Goal: Transaction & Acquisition: Book appointment/travel/reservation

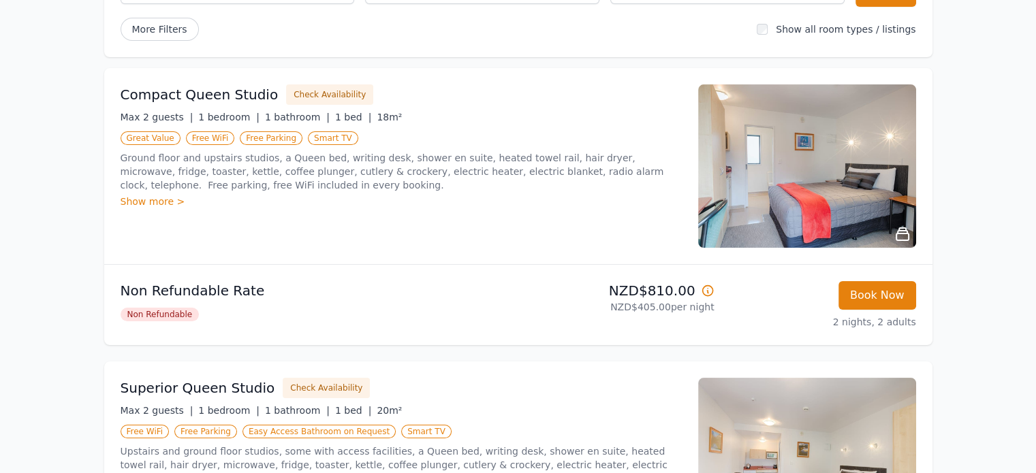
scroll to position [204, 0]
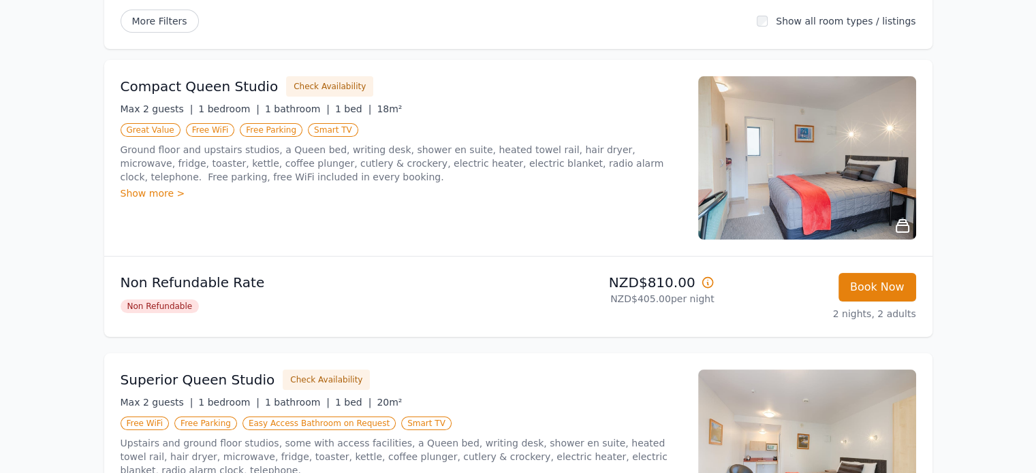
click at [708, 283] on icon at bounding box center [708, 283] width 14 height 14
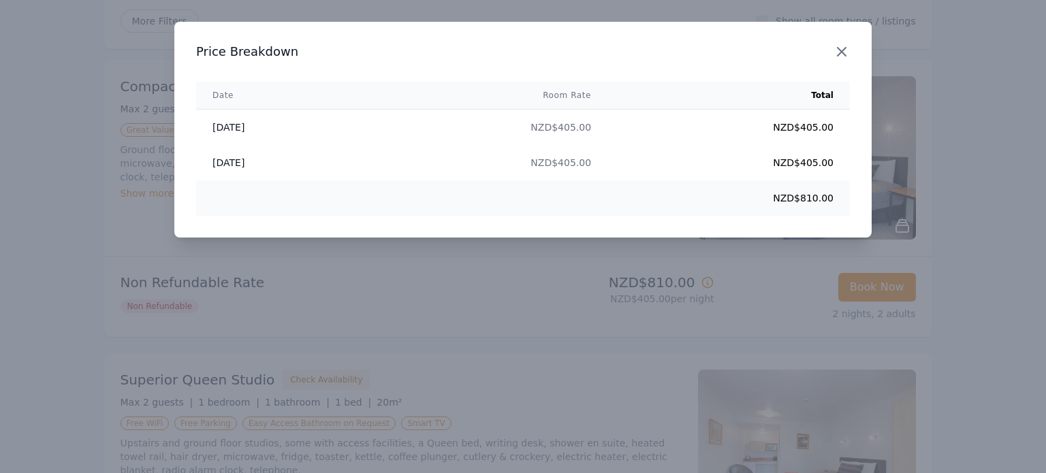
click at [841, 46] on icon "button" at bounding box center [842, 52] width 16 height 16
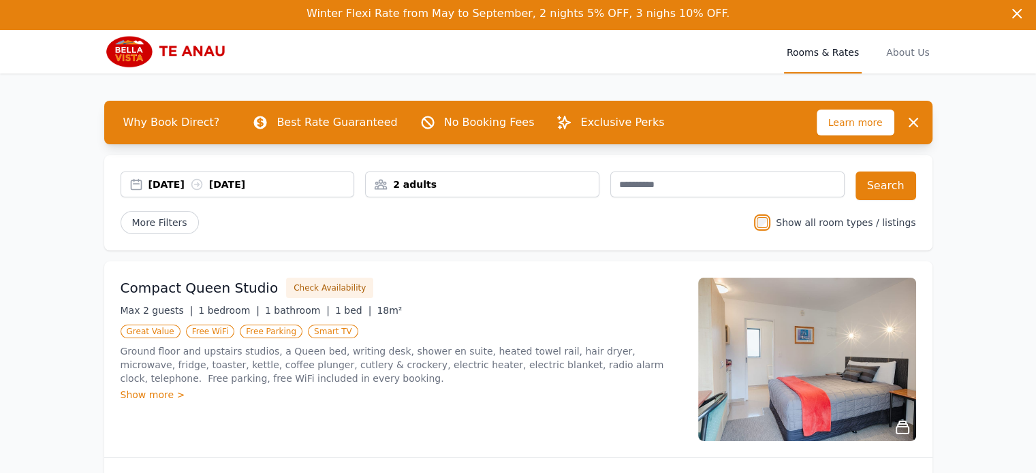
scroll to position [0, 0]
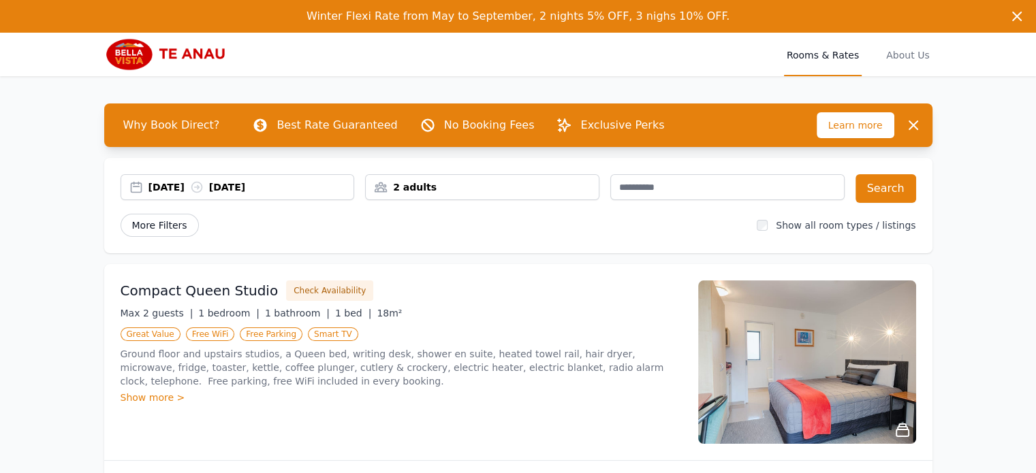
click at [168, 227] on span "More Filters" at bounding box center [160, 225] width 78 height 23
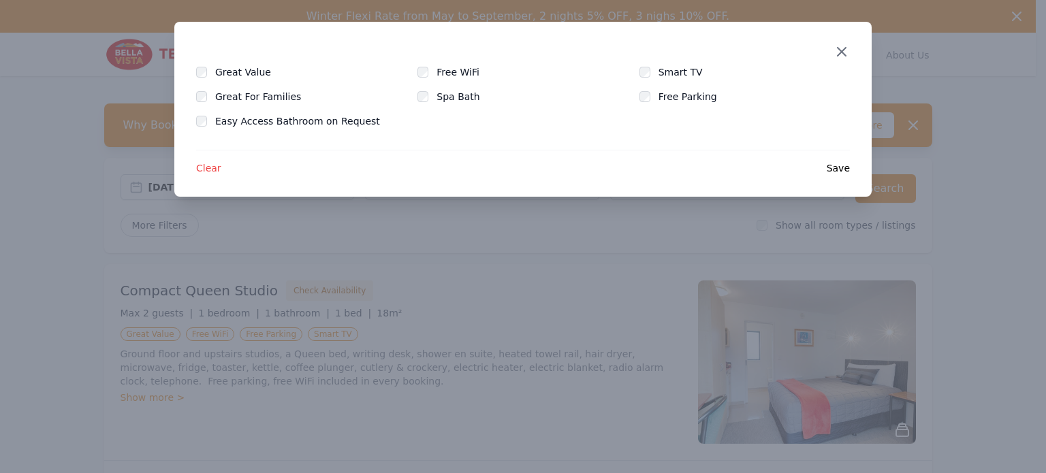
click at [837, 51] on icon "button" at bounding box center [842, 52] width 16 height 16
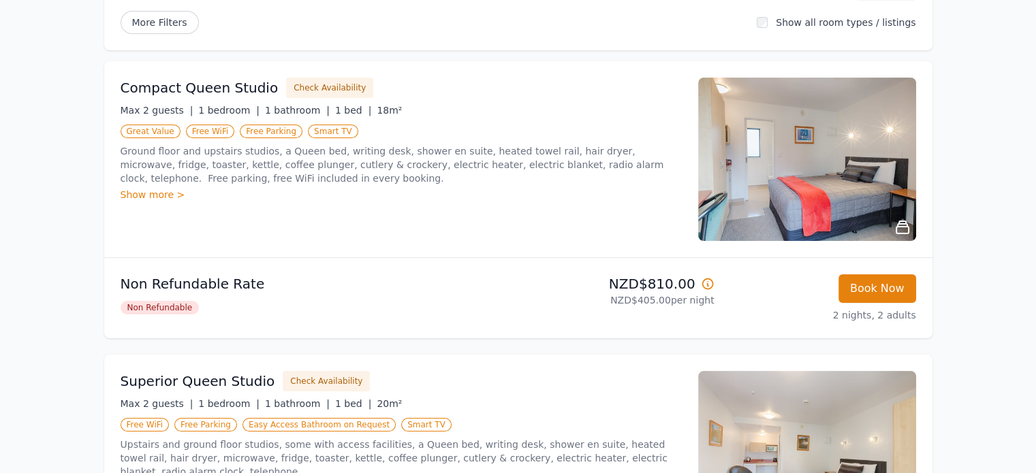
scroll to position [204, 0]
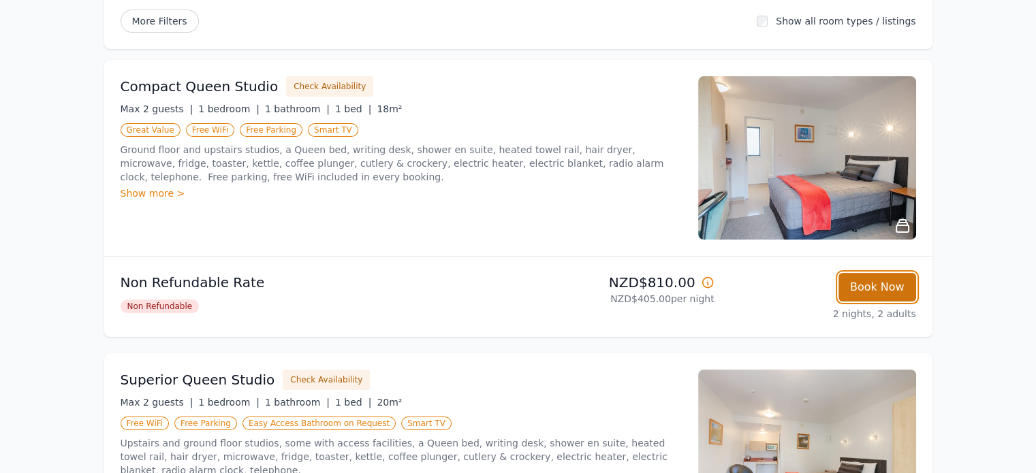
click at [875, 277] on button "Book Now" at bounding box center [878, 287] width 78 height 29
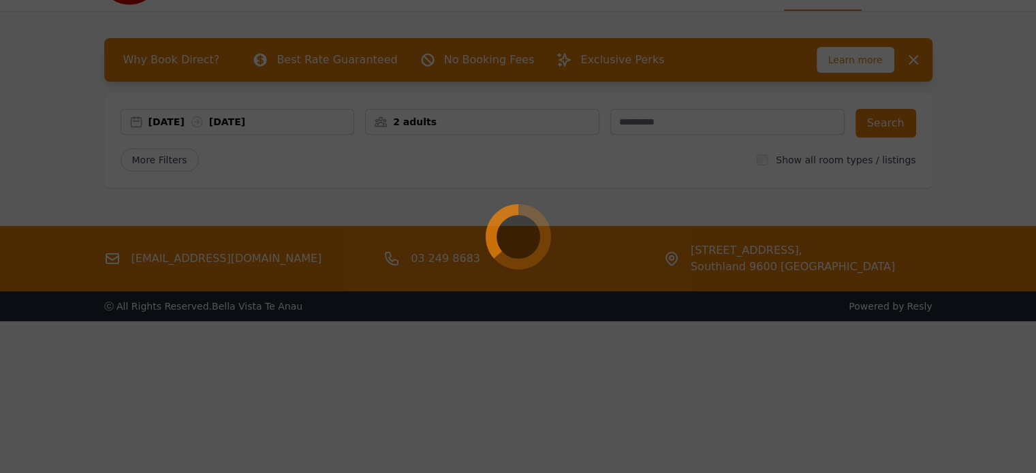
scroll to position [65, 0]
select select "**"
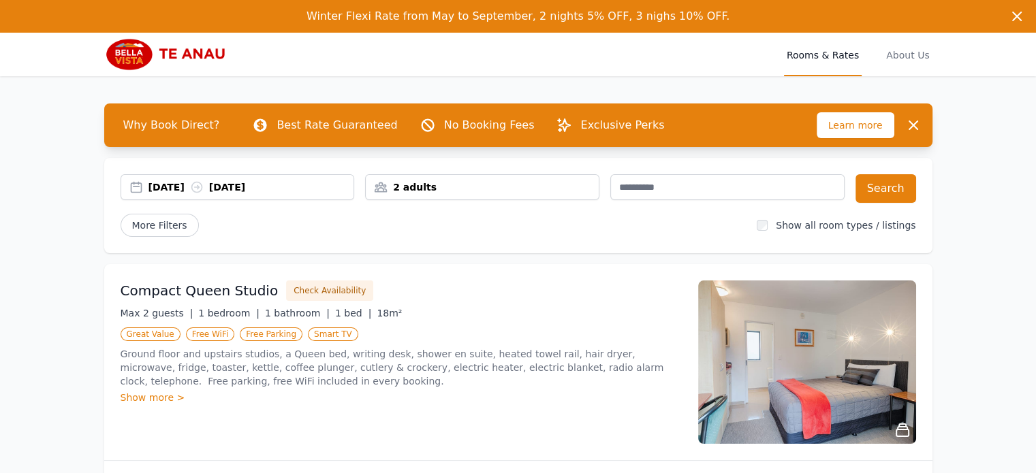
click at [502, 178] on div "2 adults" at bounding box center [482, 187] width 234 height 26
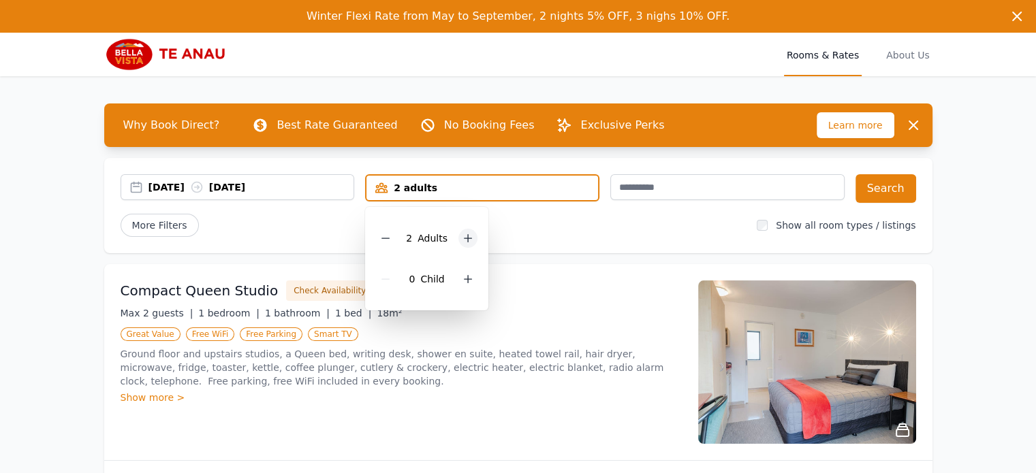
click at [469, 236] on icon at bounding box center [468, 238] width 11 height 11
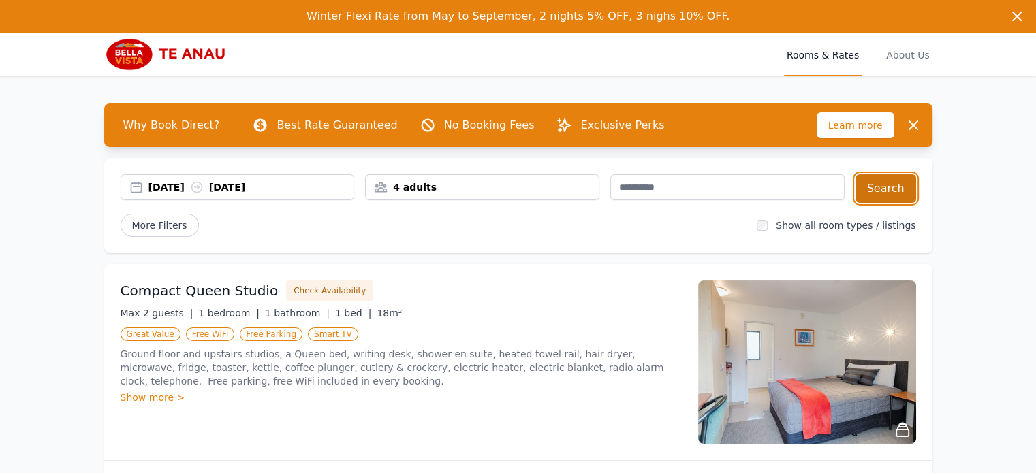
click at [892, 177] on button "Search" at bounding box center [886, 188] width 61 height 29
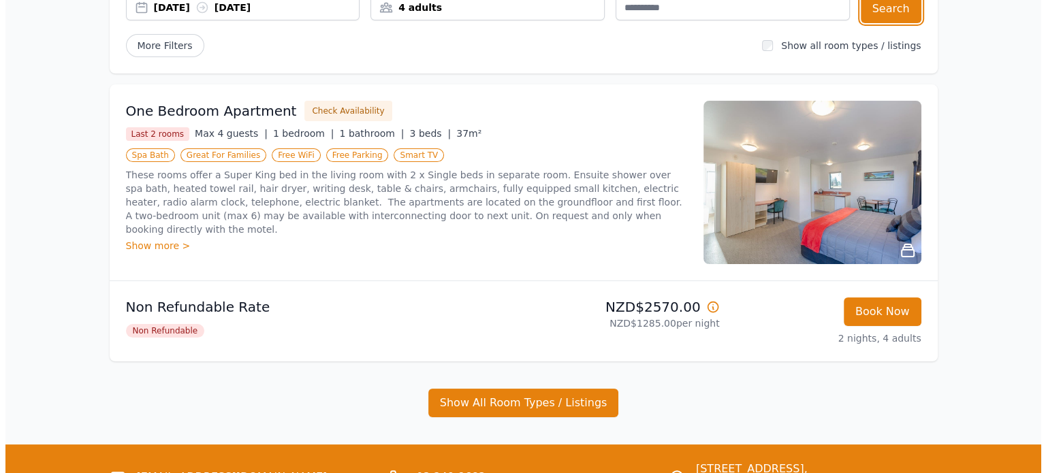
scroll to position [68, 0]
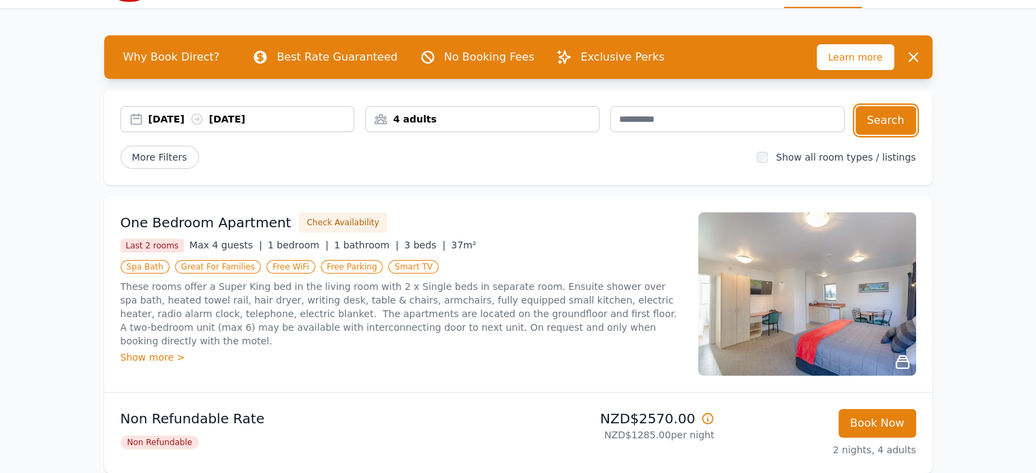
click at [163, 114] on div "[DATE] [DATE]" at bounding box center [251, 119] width 206 height 14
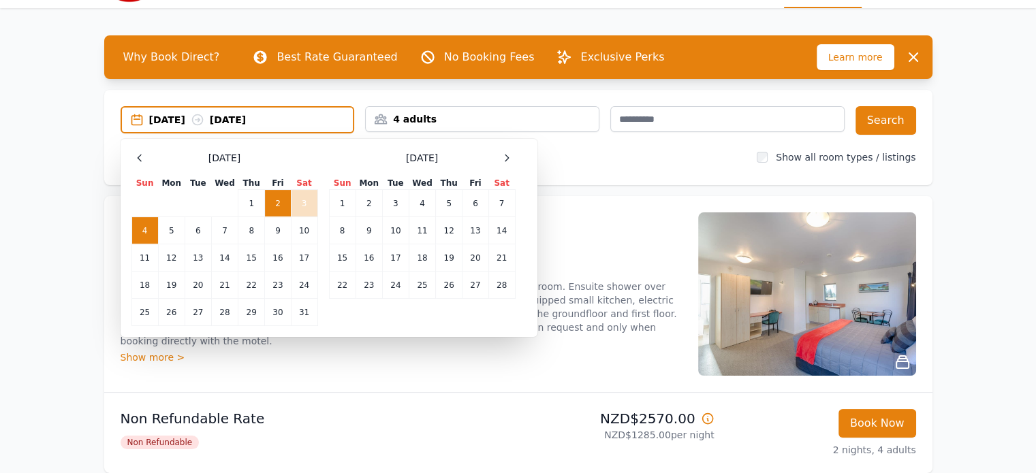
click at [278, 199] on td "2" at bounding box center [278, 203] width 26 height 27
click at [149, 225] on td "4" at bounding box center [144, 230] width 27 height 27
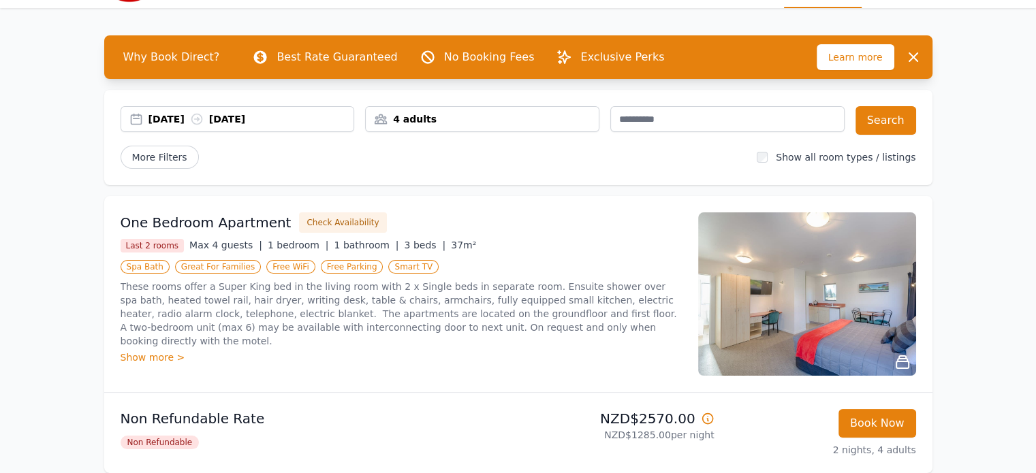
click at [441, 117] on div "4 adults" at bounding box center [482, 119] width 233 height 14
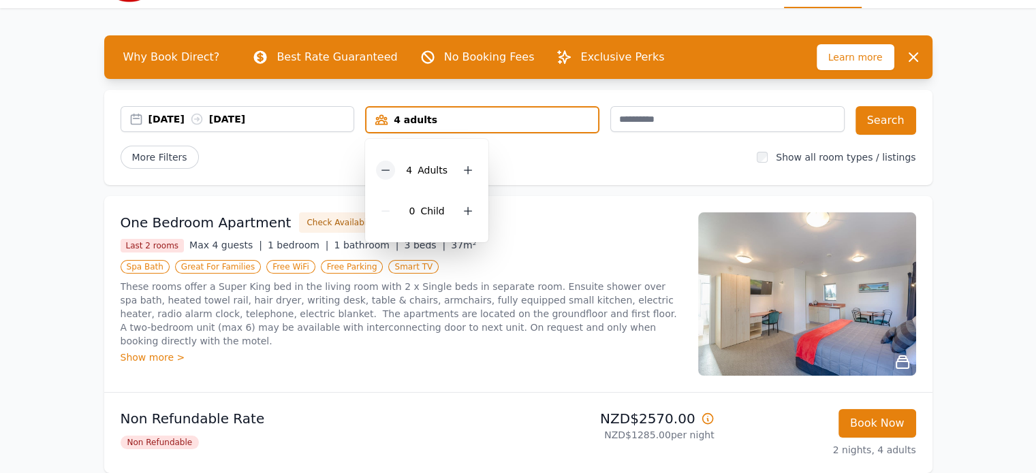
click at [394, 168] on div at bounding box center [385, 170] width 19 height 19
click at [146, 161] on span "More Filters" at bounding box center [160, 157] width 78 height 23
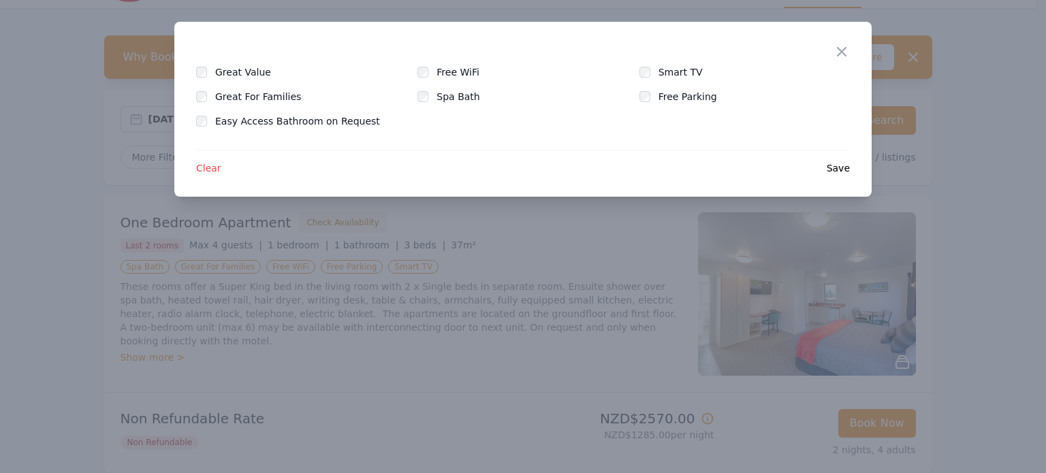
click at [211, 73] on div "Great Value" at bounding box center [301, 72] width 210 height 14
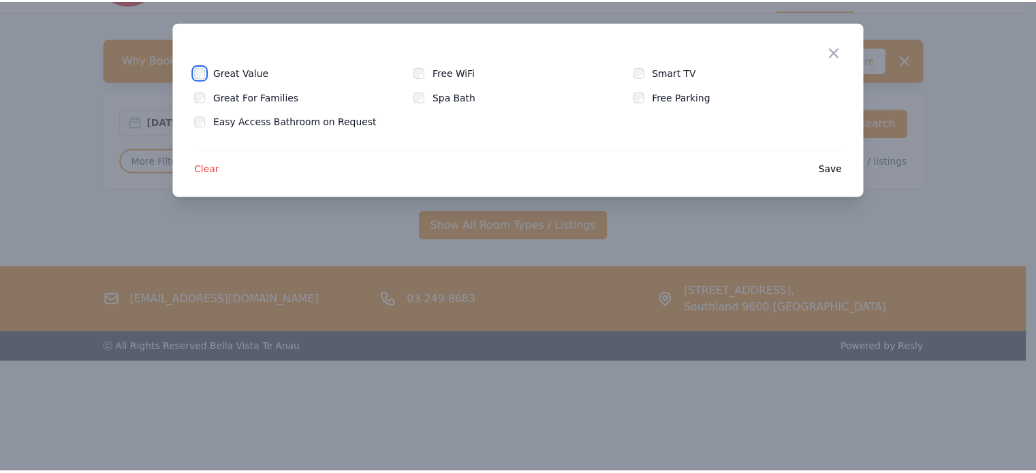
scroll to position [65, 0]
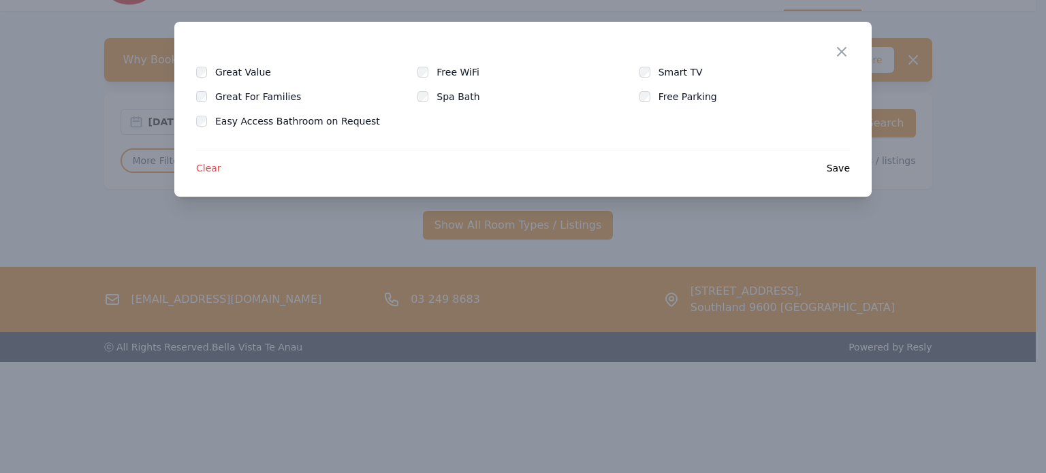
click at [204, 65] on div "Great Value" at bounding box center [301, 72] width 210 height 14
click at [204, 78] on div "Great Value" at bounding box center [301, 72] width 210 height 14
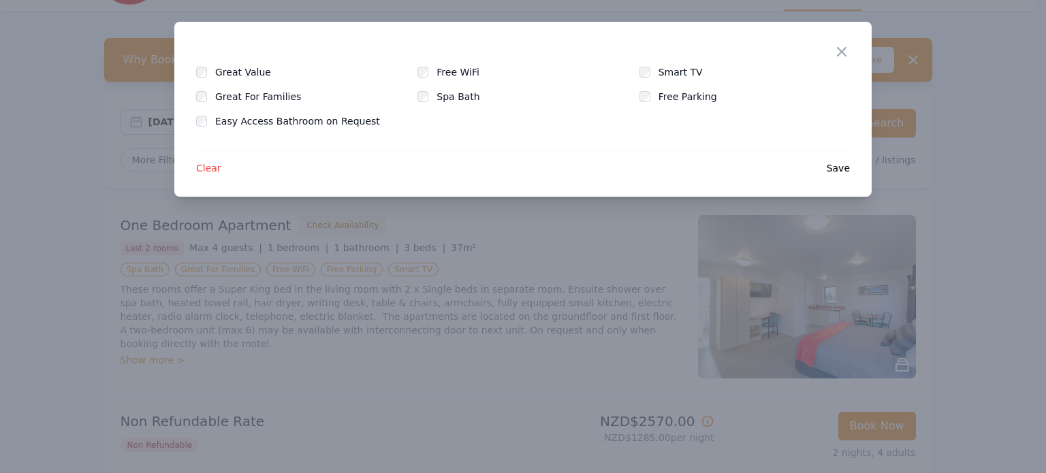
click at [204, 166] on span "Clear" at bounding box center [208, 168] width 25 height 14
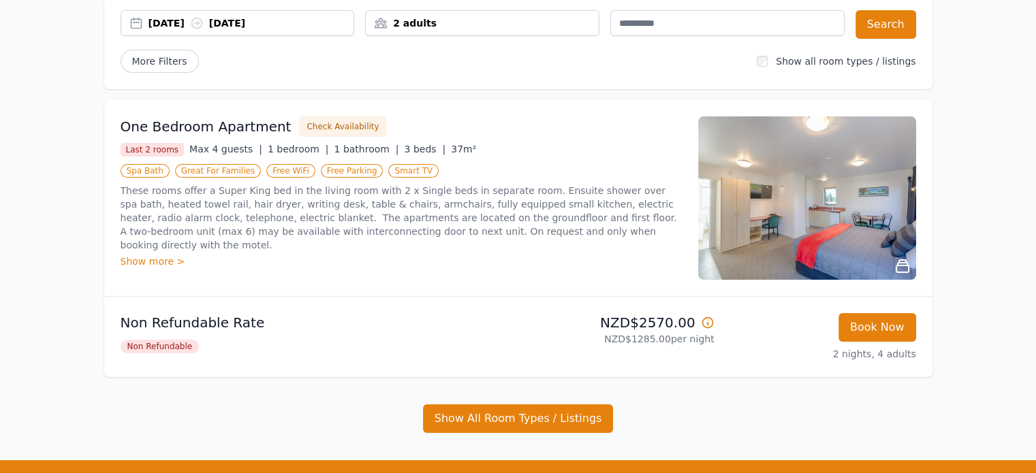
scroll to position [0, 0]
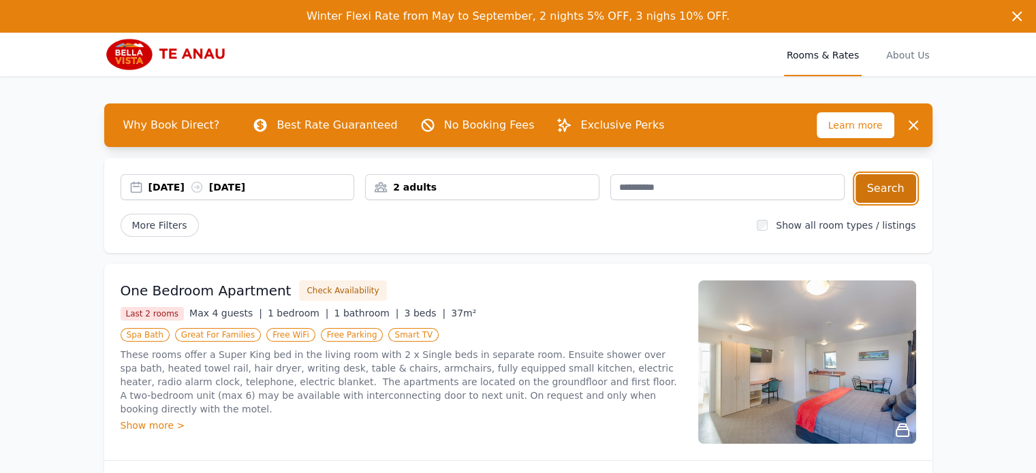
click at [873, 191] on button "Search" at bounding box center [886, 188] width 61 height 29
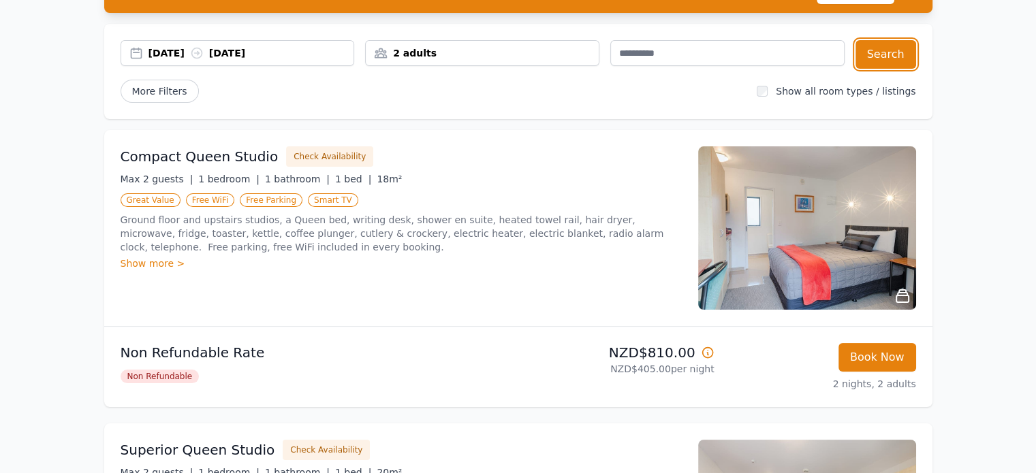
scroll to position [136, 0]
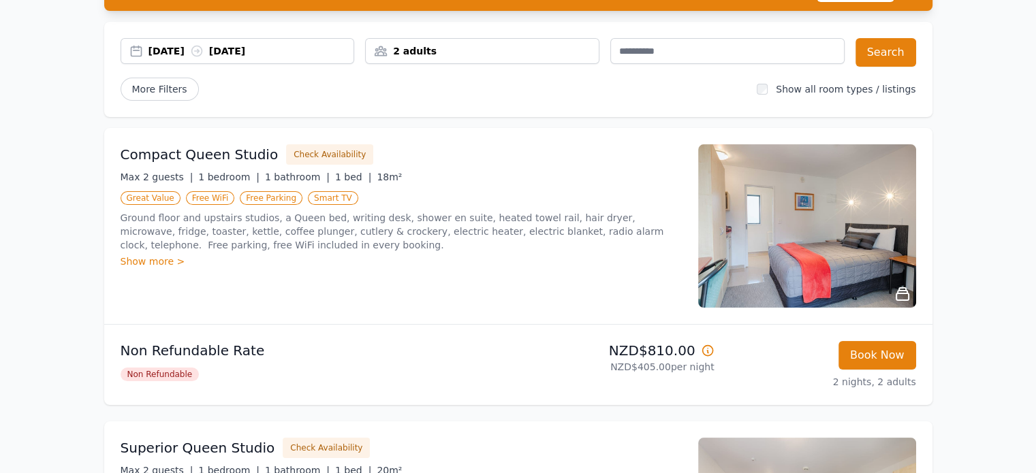
click at [165, 261] on div "Show more >" at bounding box center [401, 262] width 561 height 14
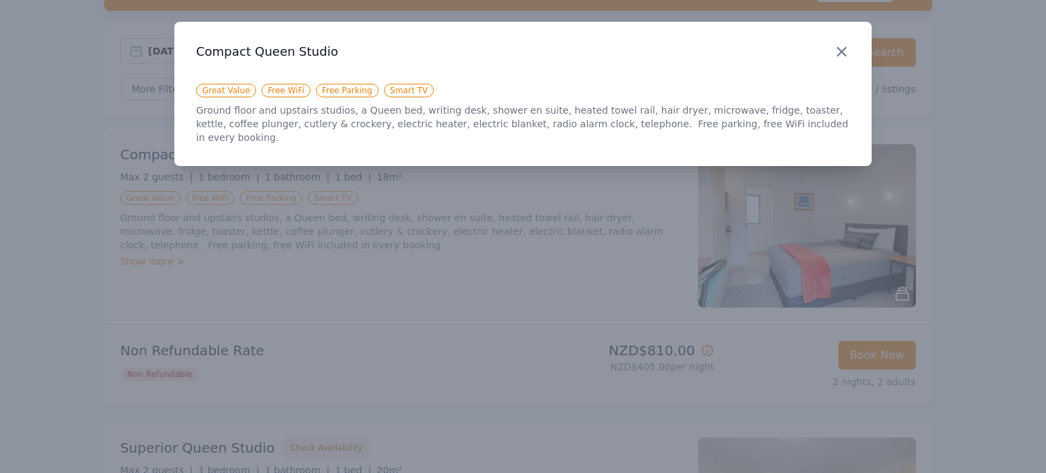
click at [841, 54] on icon "button" at bounding box center [842, 52] width 16 height 16
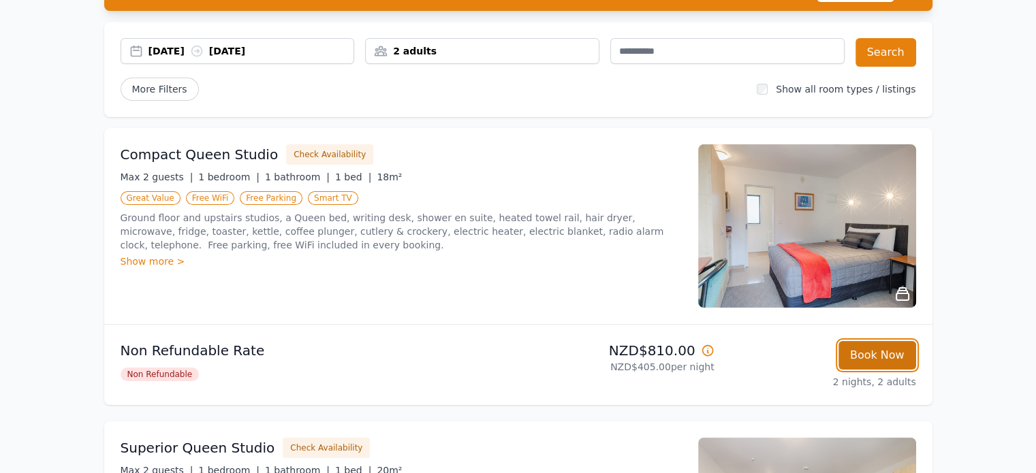
click at [895, 353] on button "Book Now" at bounding box center [878, 355] width 78 height 29
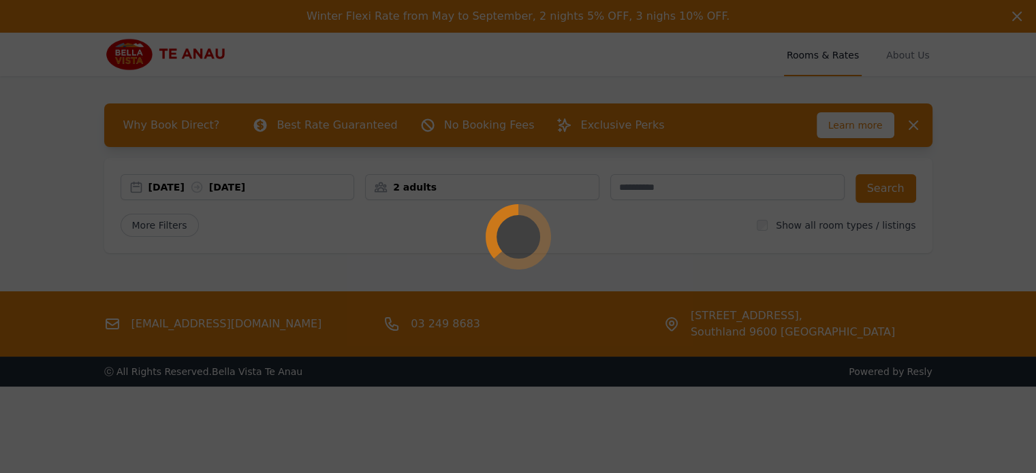
select select "**"
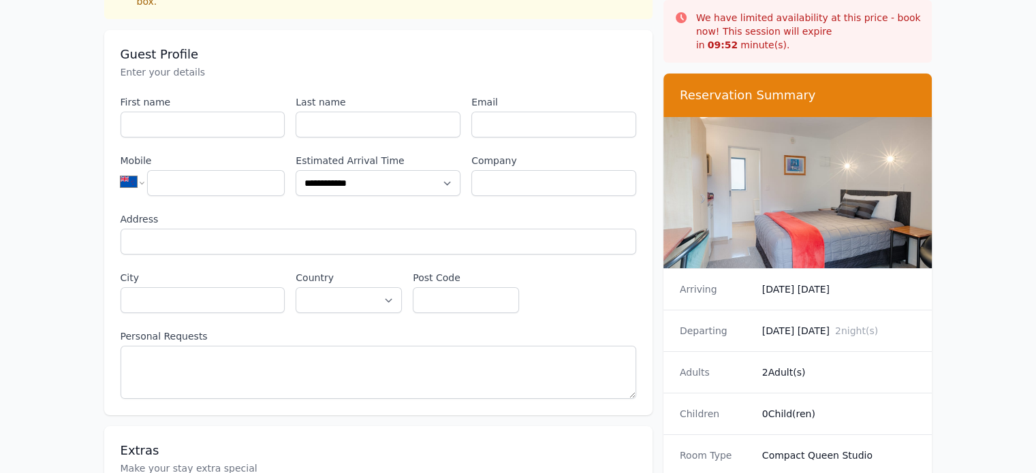
scroll to position [136, 0]
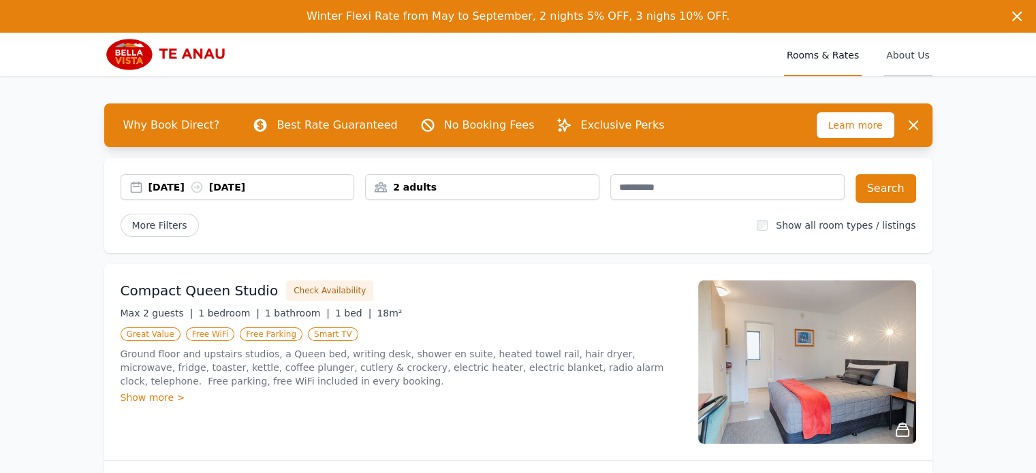
click at [909, 54] on span "About Us" at bounding box center [907, 55] width 48 height 44
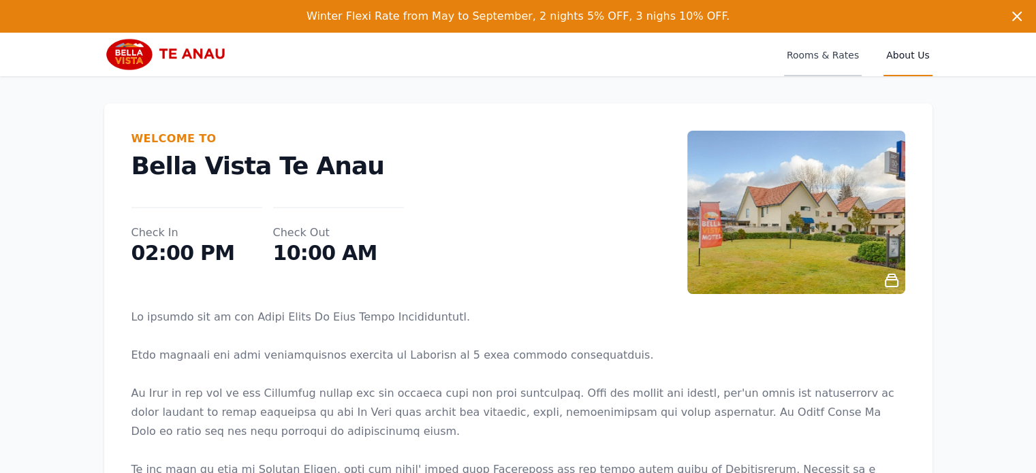
click at [847, 61] on span "Rooms & Rates" at bounding box center [823, 55] width 78 height 44
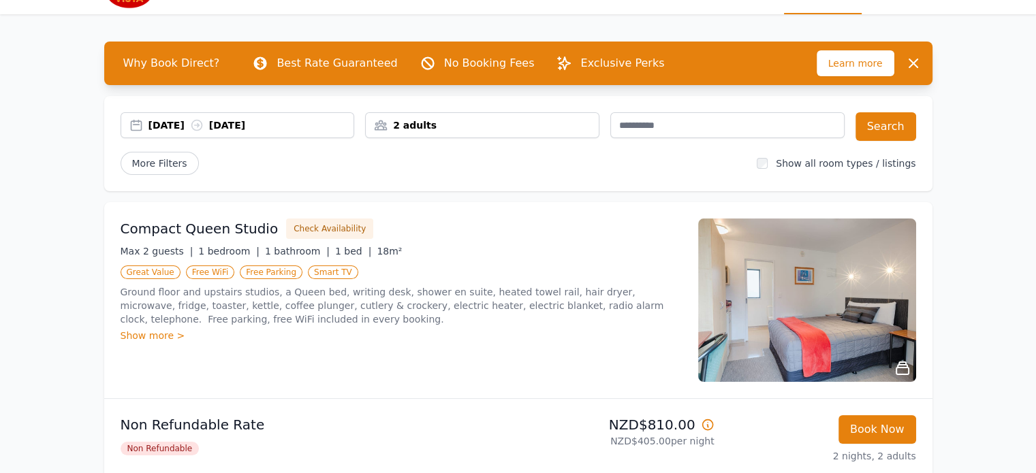
scroll to position [204, 0]
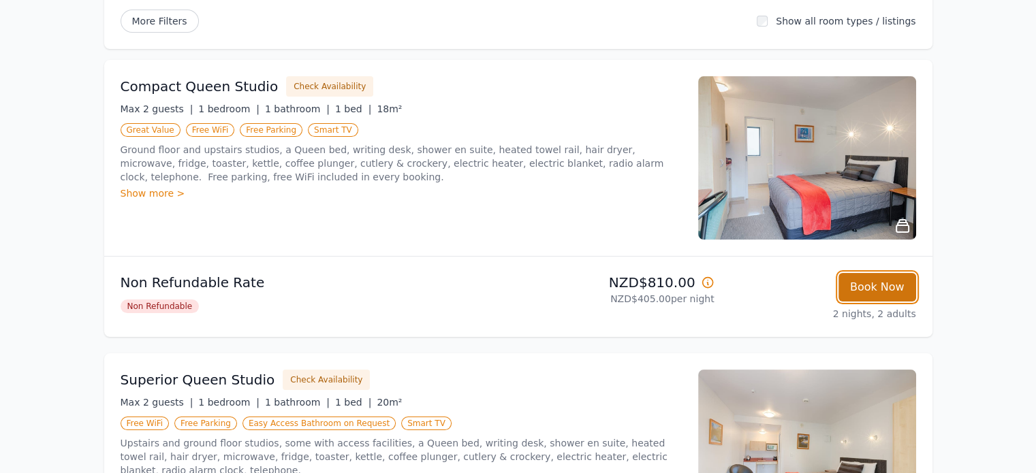
click at [862, 280] on button "Book Now" at bounding box center [878, 287] width 78 height 29
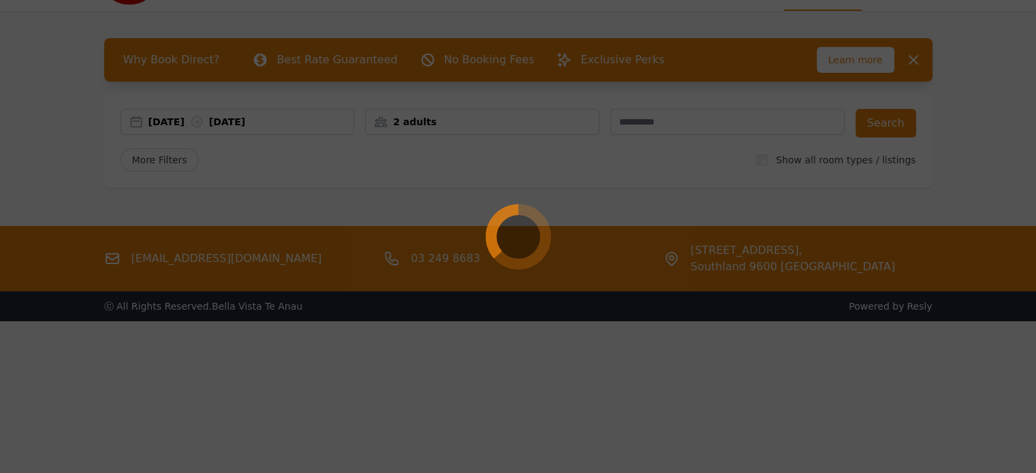
select select "**"
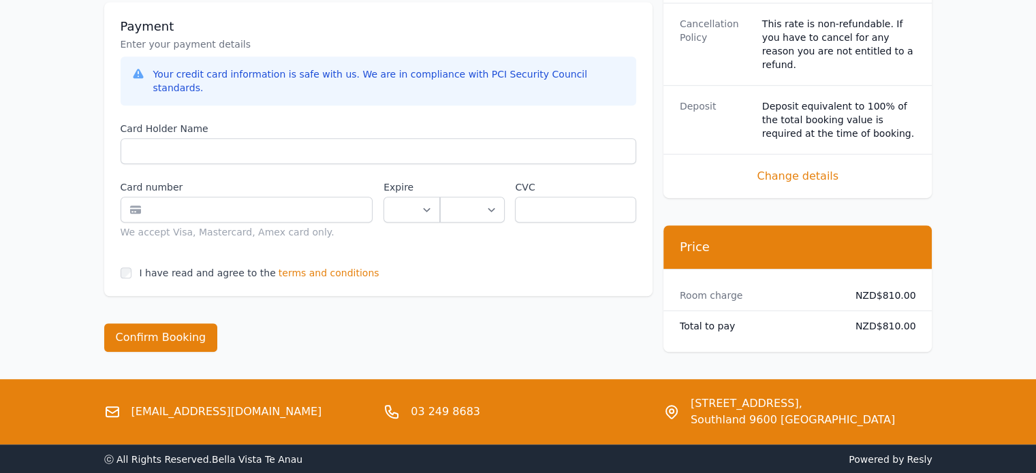
scroll to position [895, 0]
